Goal: Task Accomplishment & Management: Manage account settings

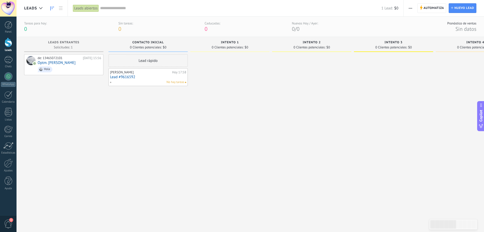
drag, startPoint x: 157, startPoint y: 79, endPoint x: 135, endPoint y: 107, distance: 35.1
click at [135, 107] on div "Lead rápido [PERSON_NAME][DATE] 17:58 Lead #9616592 No hay tareas" at bounding box center [148, 136] width 79 height 165
click at [152, 76] on link "Lead #9616592" at bounding box center [148, 77] width 76 height 4
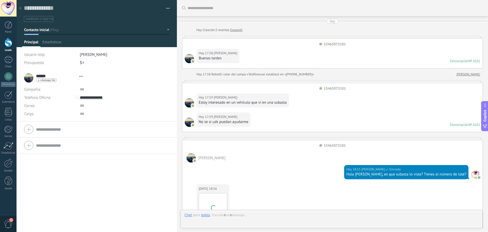
type textarea "**********"
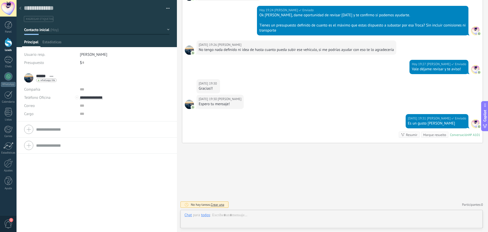
scroll to position [8, 0]
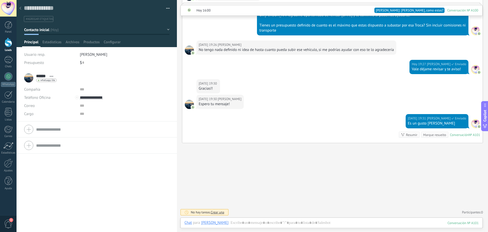
click at [166, 29] on button "Contacto inicial" at bounding box center [96, 29] width 145 height 9
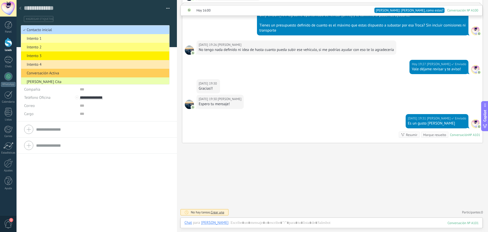
click at [156, 29] on span "Contacto inicial" at bounding box center [94, 29] width 147 height 5
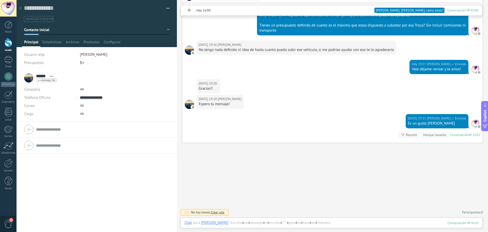
click at [45, 19] on span "#agregar etiquetas" at bounding box center [39, 19] width 27 height 4
click at [46, 19] on input "text" at bounding box center [96, 18] width 142 height 5
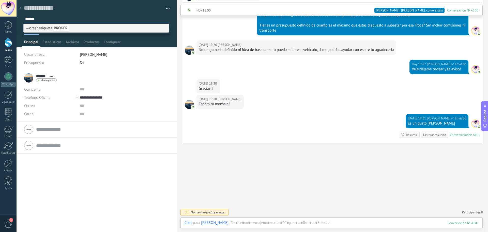
type input "******"
click at [60, 29] on span "BROKER" at bounding box center [60, 28] width 17 height 7
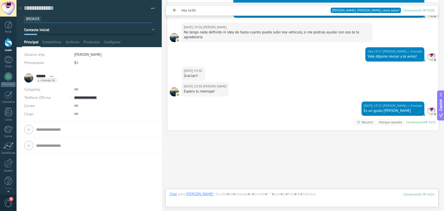
scroll to position [462, 0]
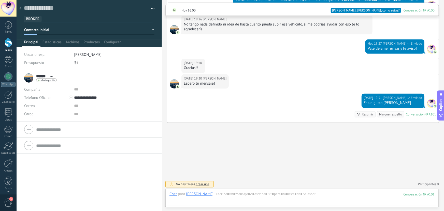
click at [44, 19] on input "text" at bounding box center [98, 18] width 109 height 5
click at [151, 30] on button "Contacto inicial" at bounding box center [89, 29] width 130 height 9
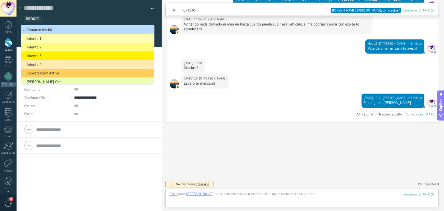
click at [143, 30] on span "Contacto inicial" at bounding box center [86, 29] width 131 height 5
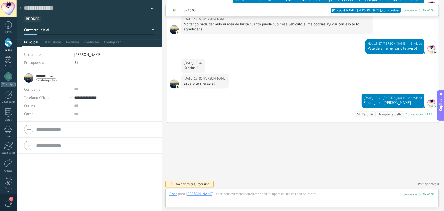
click at [22, 10] on div at bounding box center [20, 9] width 7 height 10
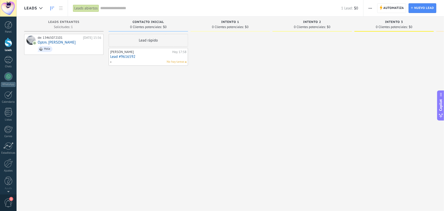
click at [147, 55] on link "Lead #9616592" at bounding box center [148, 56] width 76 height 4
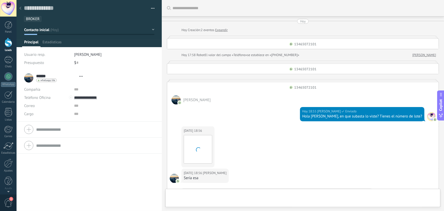
type textarea "**********"
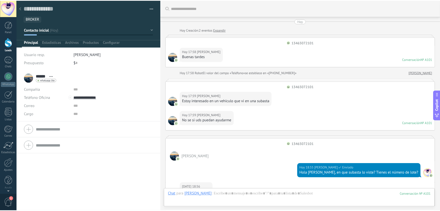
scroll to position [470, 0]
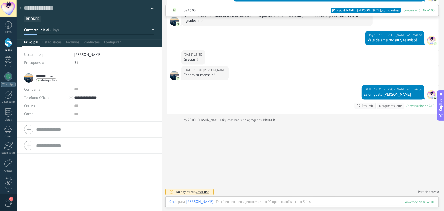
click at [35, 19] on span "BROKER" at bounding box center [32, 19] width 13 height 5
click at [29, 20] on span "BROKER" at bounding box center [32, 19] width 13 height 5
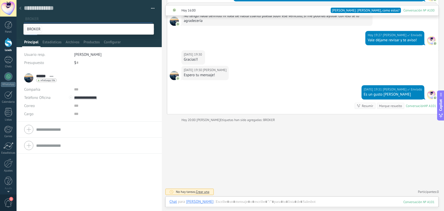
click at [35, 28] on span "BROKER" at bounding box center [33, 29] width 17 height 7
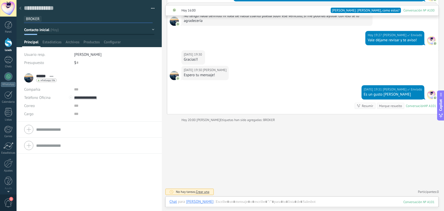
click at [22, 10] on div at bounding box center [20, 9] width 7 height 10
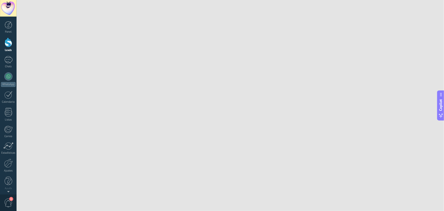
click at [9, 43] on div at bounding box center [9, 42] width 8 height 9
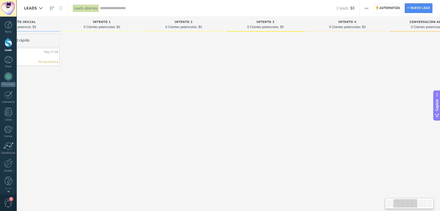
drag, startPoint x: 331, startPoint y: 100, endPoint x: 242, endPoint y: 97, distance: 89.5
click at [202, 99] on div at bounding box center [183, 106] width 79 height 144
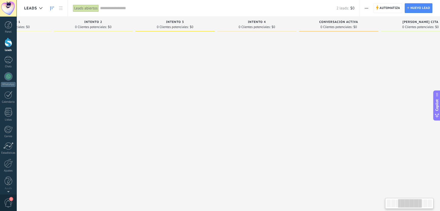
drag, startPoint x: 339, startPoint y: 88, endPoint x: 249, endPoint y: 92, distance: 90.0
click at [249, 92] on div at bounding box center [256, 106] width 79 height 144
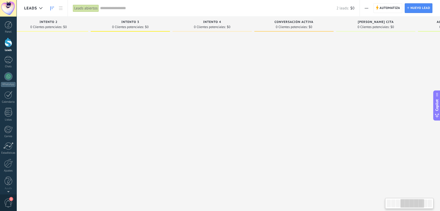
drag, startPoint x: 317, startPoint y: 84, endPoint x: 271, endPoint y: 86, distance: 45.8
click at [272, 86] on div at bounding box center [293, 106] width 79 height 144
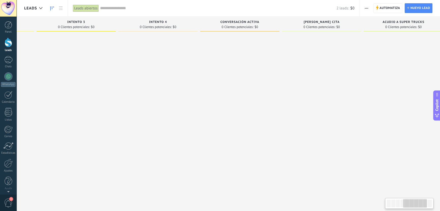
scroll to position [0, 318]
drag, startPoint x: 315, startPoint y: 80, endPoint x: 263, endPoint y: 82, distance: 51.9
click at [263, 82] on div at bounding box center [239, 106] width 79 height 144
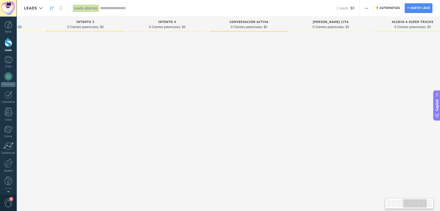
drag, startPoint x: 218, startPoint y: 83, endPoint x: 227, endPoint y: 83, distance: 8.1
click at [227, 83] on div at bounding box center [248, 106] width 79 height 144
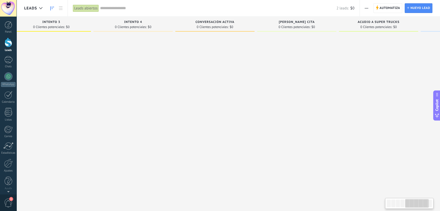
scroll to position [0, 345]
drag, startPoint x: 246, startPoint y: 82, endPoint x: 207, endPoint y: 84, distance: 38.7
click at [207, 84] on div at bounding box center [212, 106] width 79 height 144
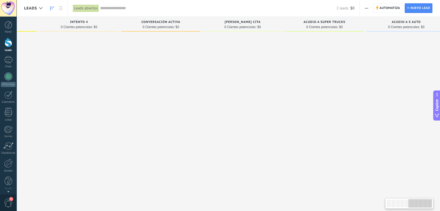
scroll to position [0, 395]
drag, startPoint x: 270, startPoint y: 75, endPoint x: 208, endPoint y: 75, distance: 61.5
click at [208, 75] on div at bounding box center [244, 106] width 79 height 144
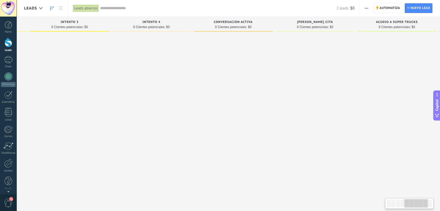
drag, startPoint x: 170, startPoint y: 74, endPoint x: 243, endPoint y: 77, distance: 73.3
click at [243, 77] on div at bounding box center [233, 106] width 79 height 144
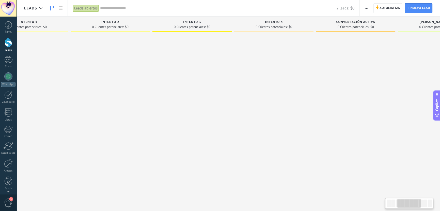
drag, startPoint x: 132, startPoint y: 77, endPoint x: 255, endPoint y: 78, distance: 123.3
click at [255, 78] on div at bounding box center [273, 106] width 79 height 144
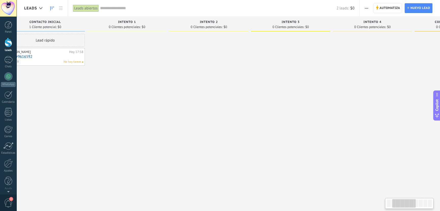
drag, startPoint x: 138, startPoint y: 79, endPoint x: 236, endPoint y: 78, distance: 98.4
click at [236, 78] on div at bounding box center [208, 106] width 79 height 144
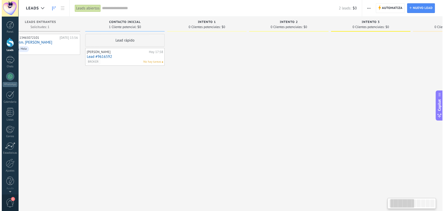
scroll to position [0, 0]
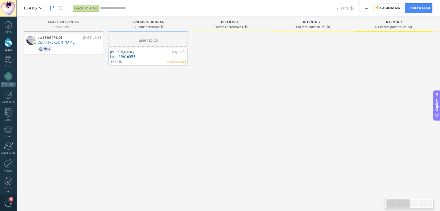
drag, startPoint x: 144, startPoint y: 85, endPoint x: 294, endPoint y: 83, distance: 149.7
click at [293, 83] on div "Leads Entrantes Solicitudes: 1 0 0 0 1 0 0 0 1 de: 13465072101 [DATE] 15:56 Opt…" at bounding box center [437, 97] width 826 height 161
click at [367, 7] on span "button" at bounding box center [366, 8] width 3 height 10
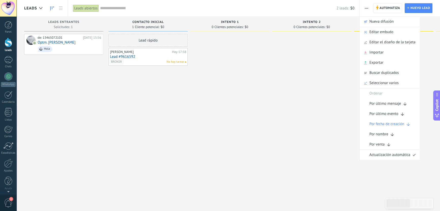
click at [181, 97] on div "Lead rápido [PERSON_NAME][DATE] 17:58 Lead #9616592 BROKER No hay tareas" at bounding box center [148, 106] width 79 height 144
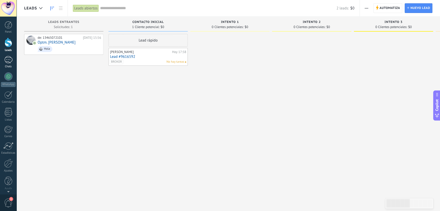
click at [7, 59] on div "1" at bounding box center [8, 59] width 8 height 7
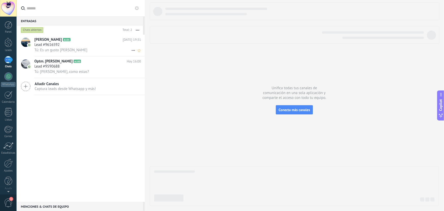
click at [132, 52] on icon at bounding box center [133, 50] width 6 height 6
click at [104, 126] on div at bounding box center [222, 105] width 444 height 211
click at [8, 42] on div at bounding box center [9, 42] width 8 height 9
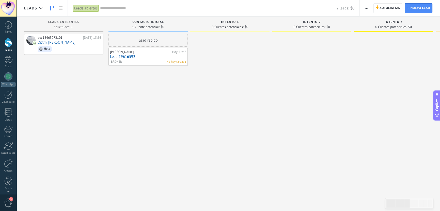
click at [144, 144] on div "Lead rápido [PERSON_NAME][DATE] 17:58 Lead #9616592 BROKER No hay tareas" at bounding box center [148, 106] width 79 height 144
